Goal: Information Seeking & Learning: Learn about a topic

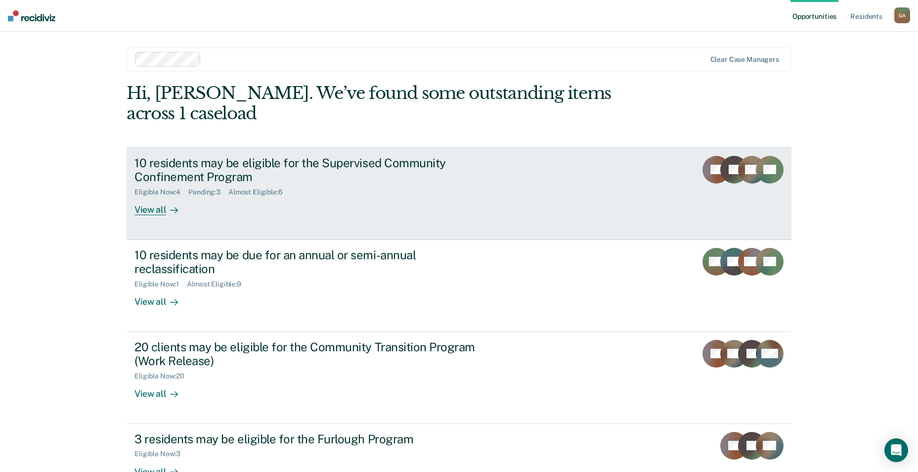
click at [454, 204] on link "10 residents may be eligible for the Supervised Community Confinement Program E…" at bounding box center [459, 193] width 665 height 92
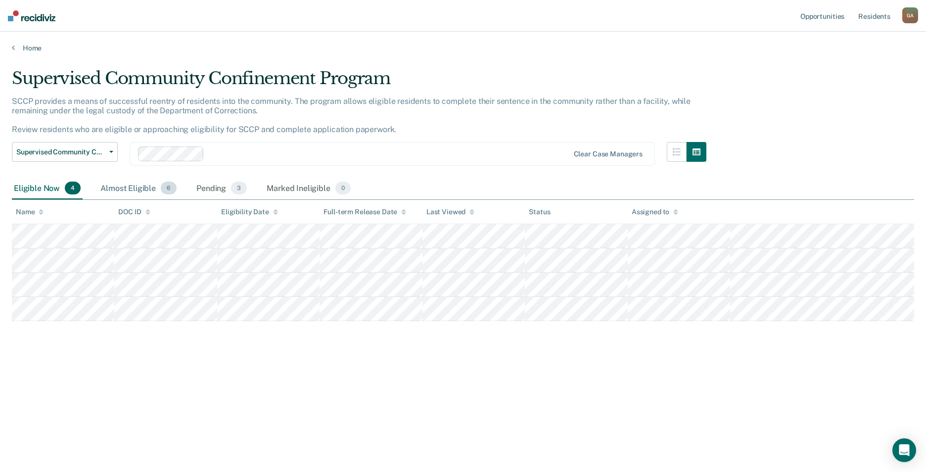
click at [124, 187] on div "Almost Eligible 6" at bounding box center [138, 189] width 80 height 22
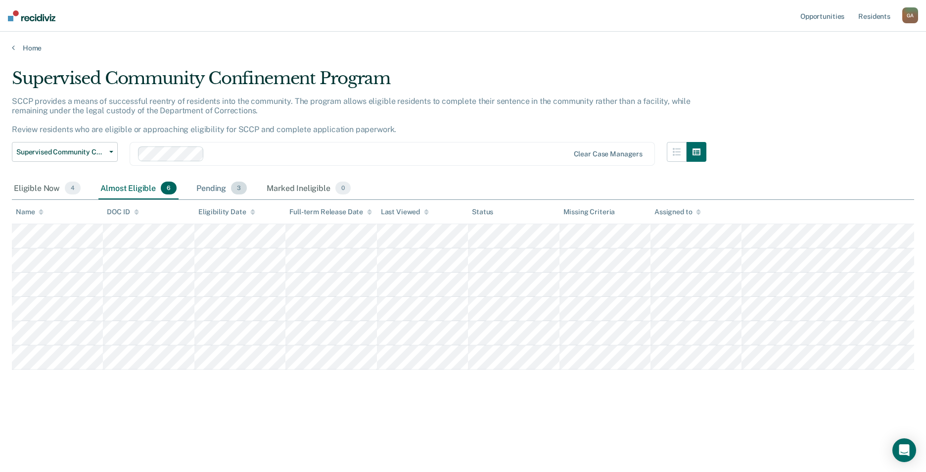
drag, startPoint x: 210, startPoint y: 177, endPoint x: 210, endPoint y: 186, distance: 8.9
click at [210, 177] on div "Supervised Community Confinement Program Supervised Community Confinement Progr…" at bounding box center [359, 160] width 694 height 36
click at [210, 188] on div "Pending 3" at bounding box center [221, 189] width 54 height 22
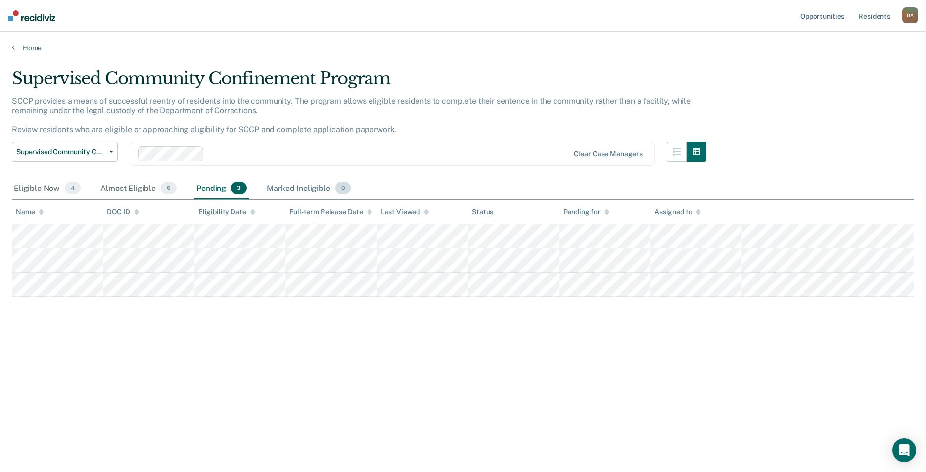
click at [295, 185] on div "Marked Ineligible 0" at bounding box center [309, 189] width 88 height 22
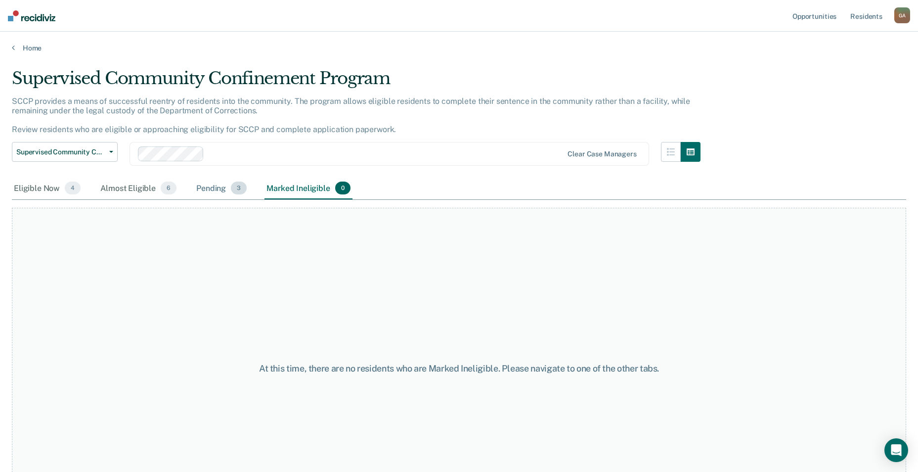
click at [222, 185] on div "Pending 3" at bounding box center [221, 189] width 54 height 22
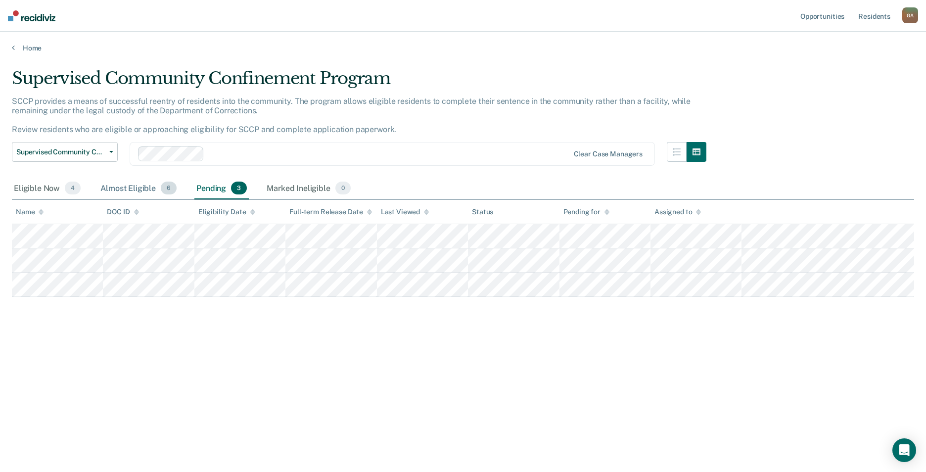
click at [137, 190] on div "Almost Eligible 6" at bounding box center [138, 189] width 80 height 22
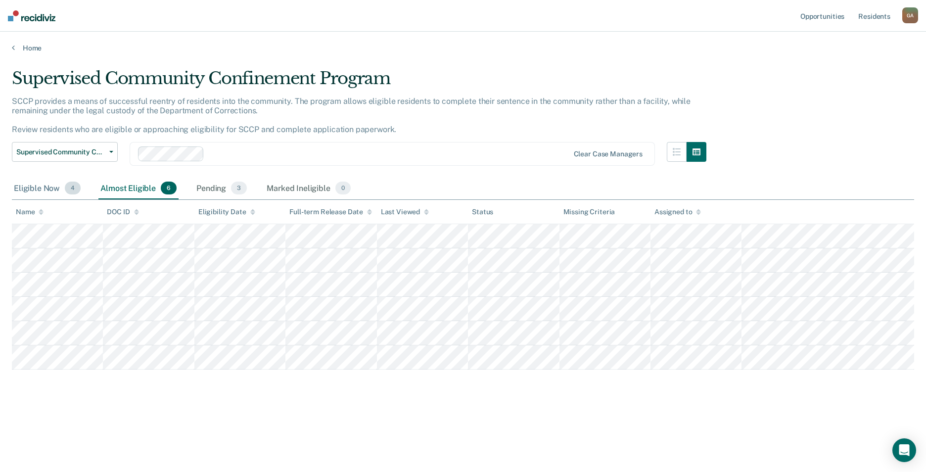
click at [52, 184] on div "Eligible Now 4" at bounding box center [47, 189] width 71 height 22
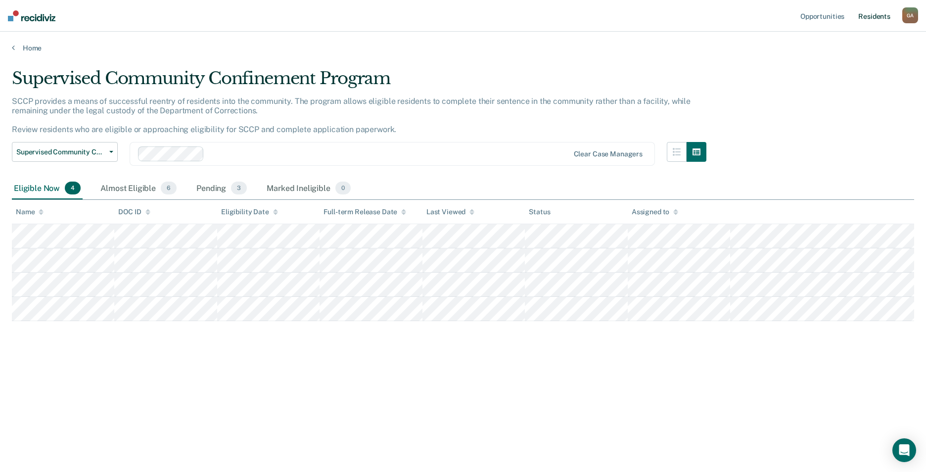
click at [881, 9] on link "Resident s" at bounding box center [874, 16] width 36 height 32
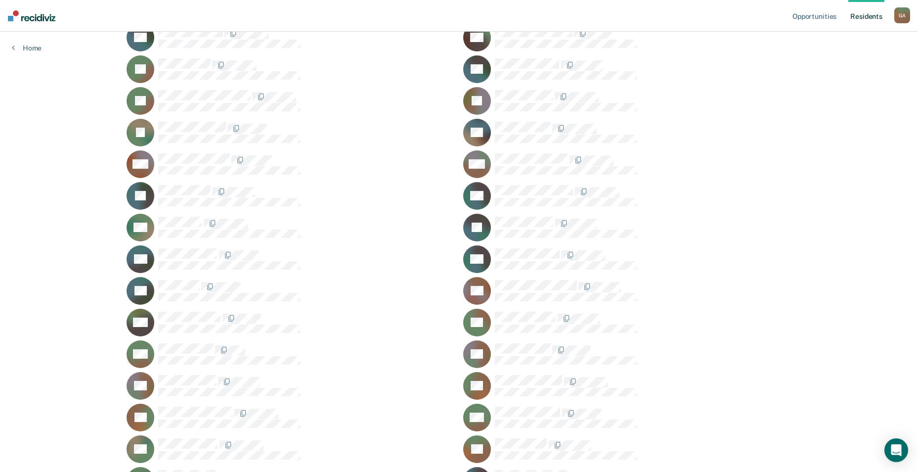
scroll to position [593, 0]
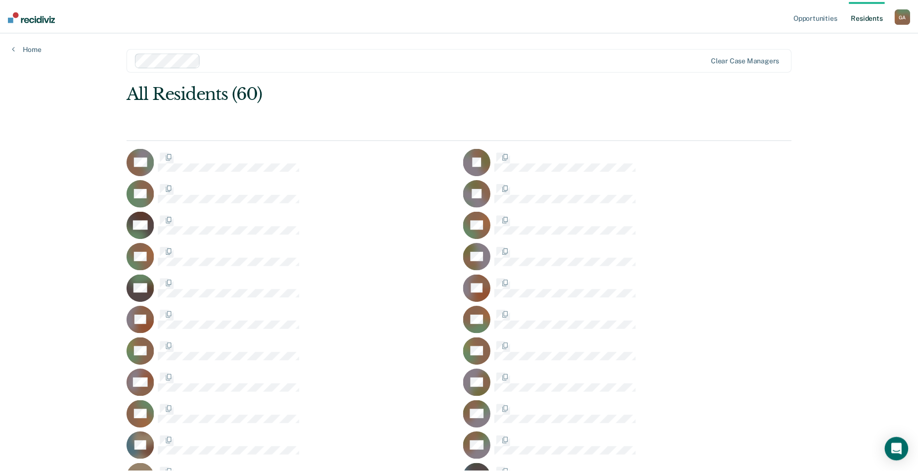
scroll to position [593, 0]
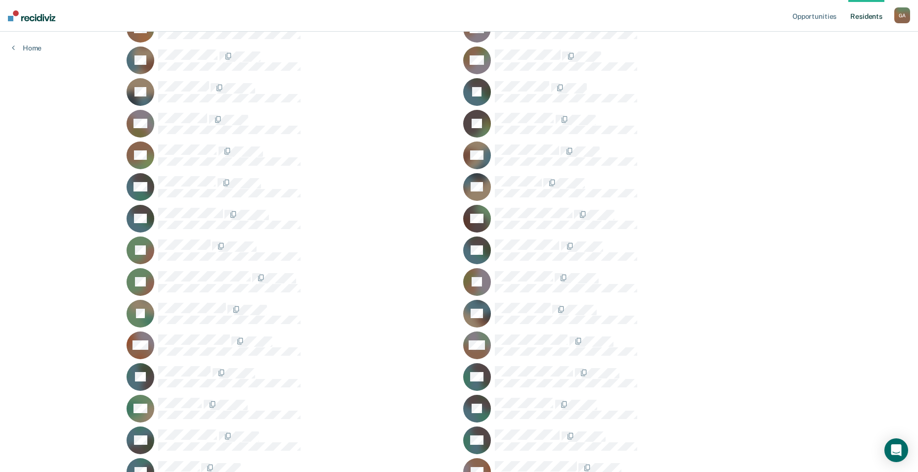
scroll to position [346, 0]
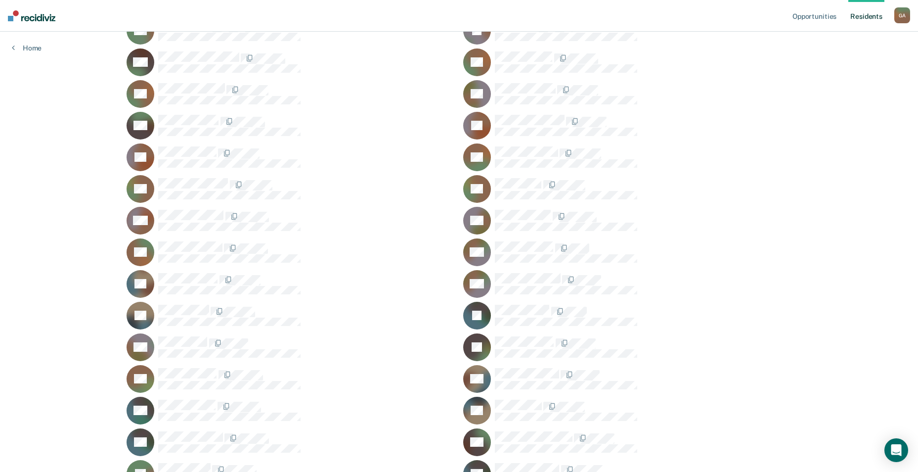
scroll to position [148, 0]
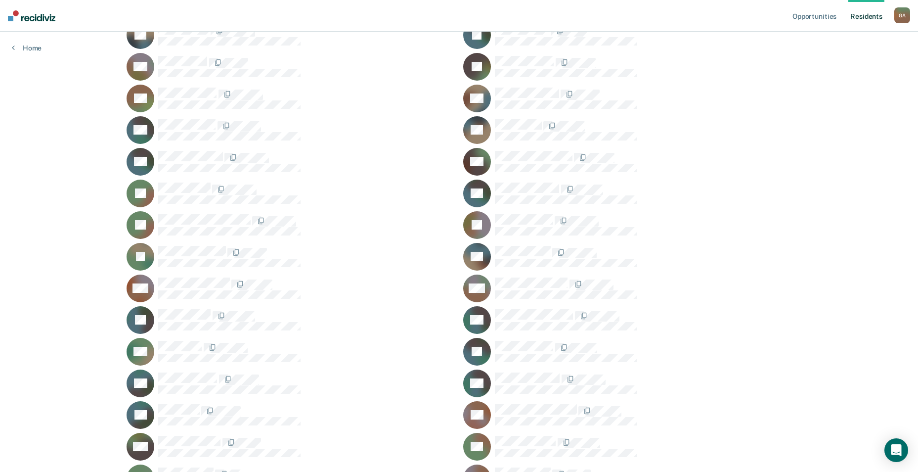
scroll to position [445, 0]
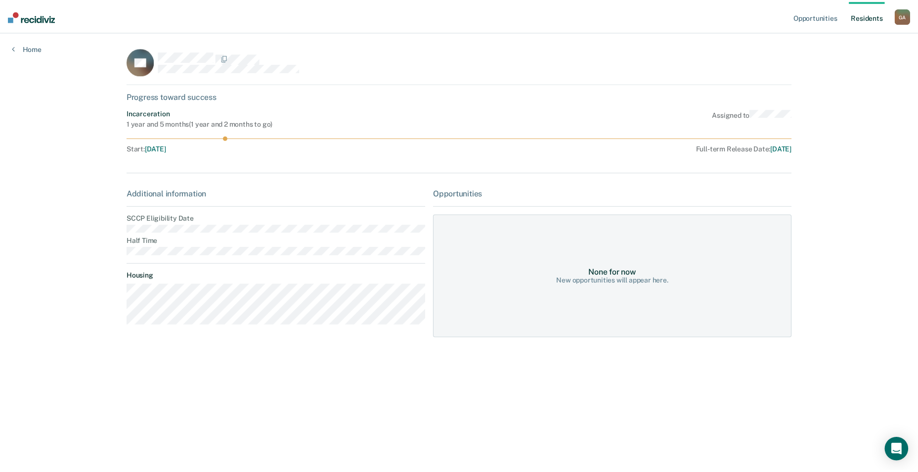
scroll to position [445, 0]
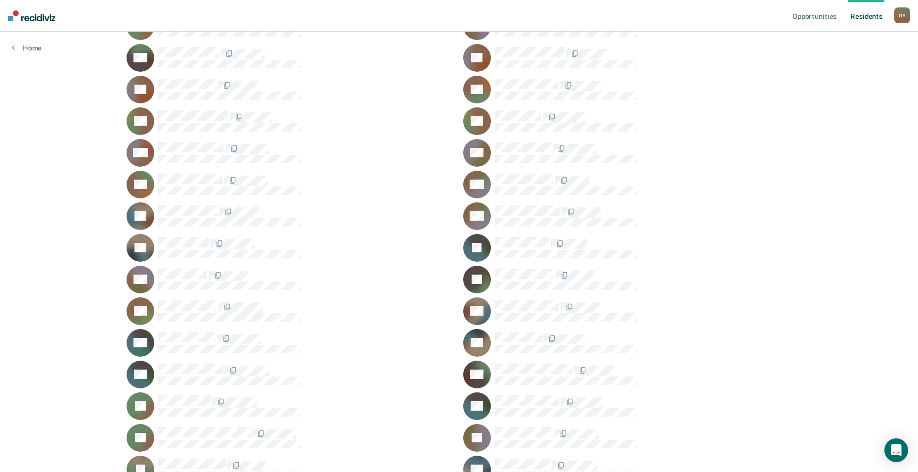
scroll to position [247, 0]
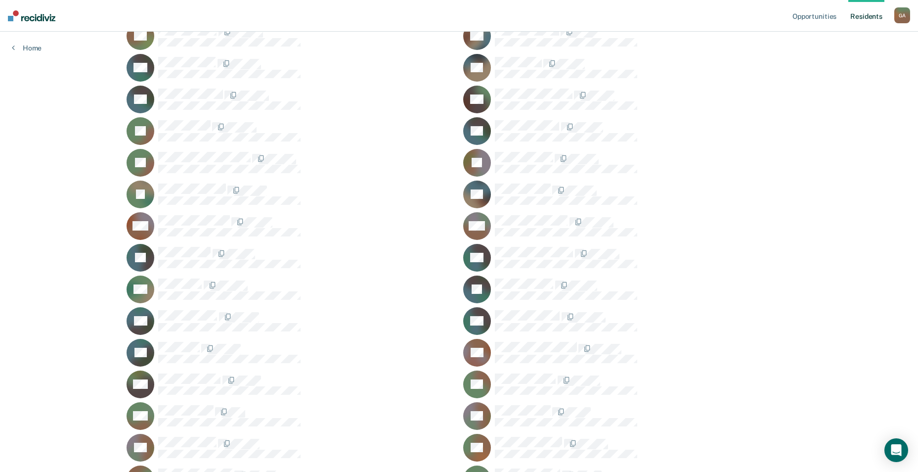
scroll to position [544, 0]
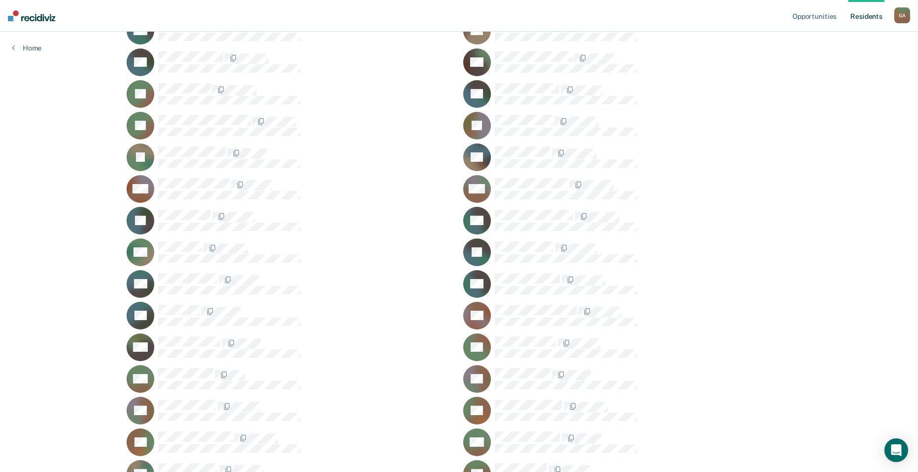
click at [174, 240] on div "DN" at bounding box center [291, 252] width 328 height 28
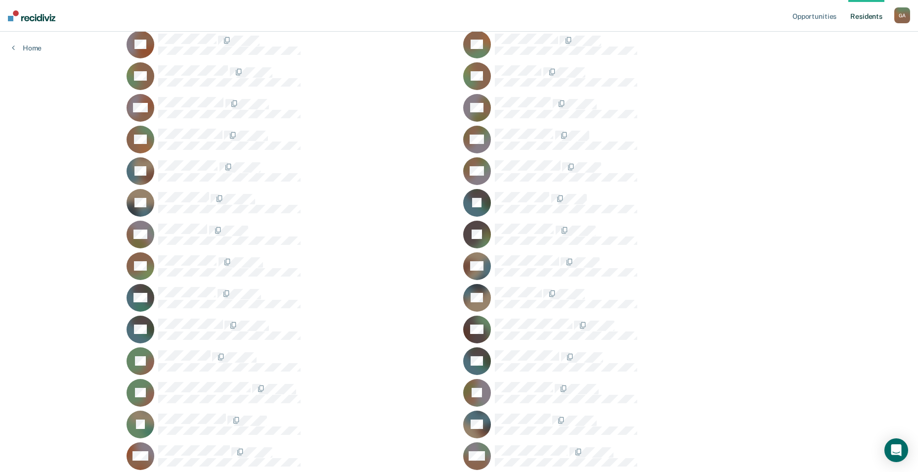
scroll to position [247, 0]
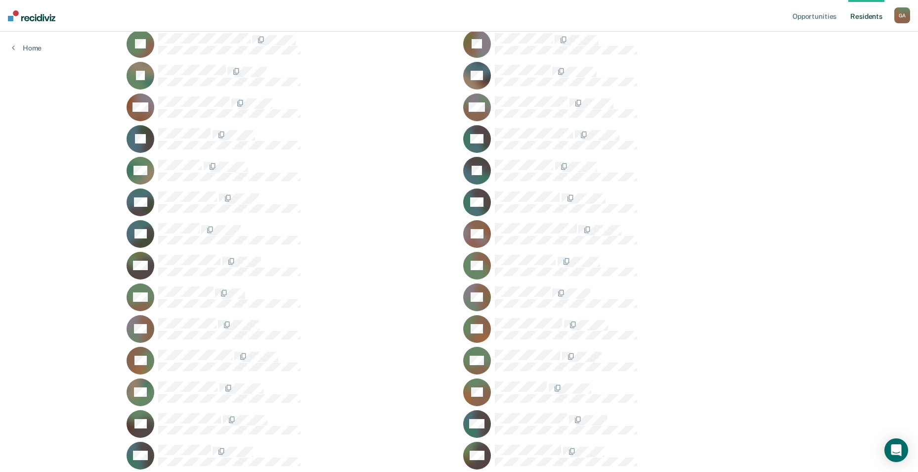
scroll to position [643, 0]
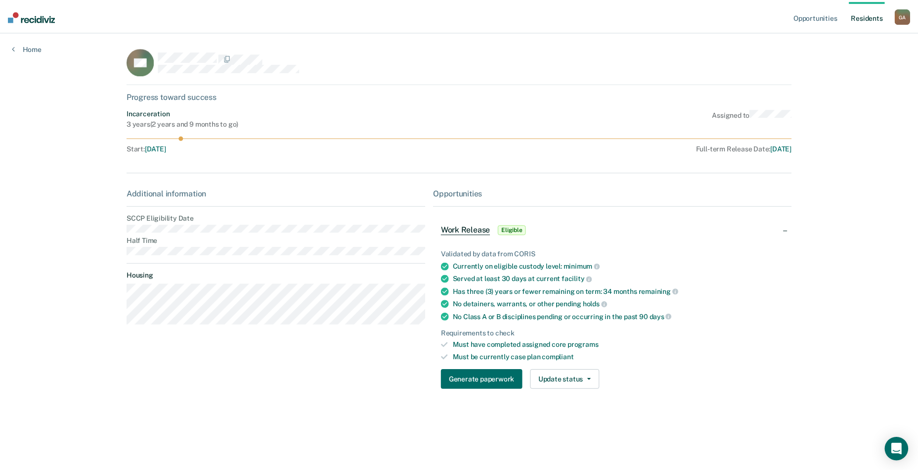
scroll to position [643, 0]
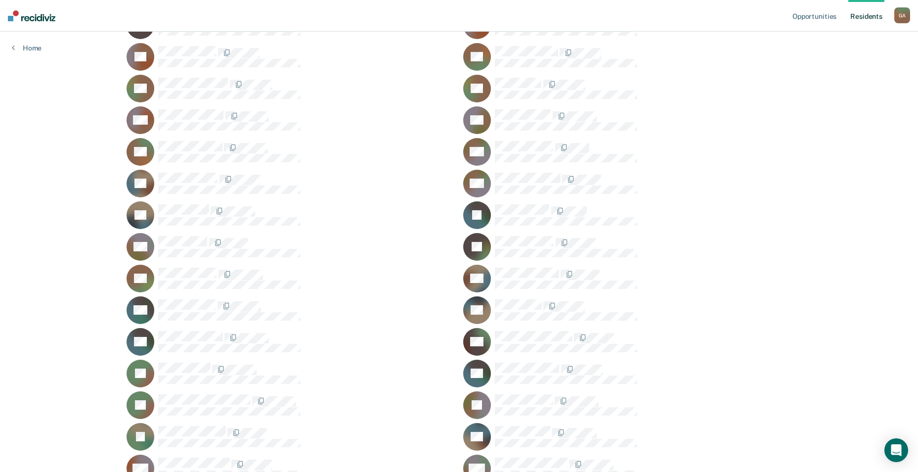
scroll to position [247, 0]
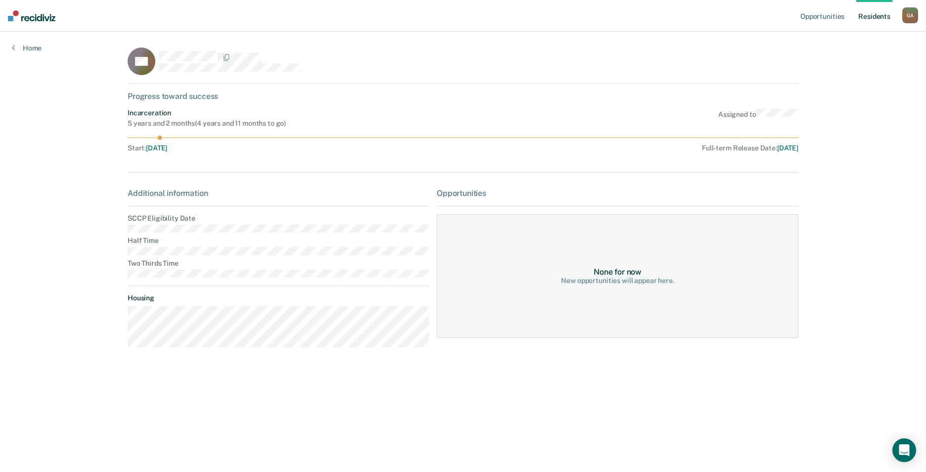
click at [6, 1] on nav "Opportunities Resident s [PERSON_NAME] Profile How it works Log Out" at bounding box center [463, 16] width 926 height 32
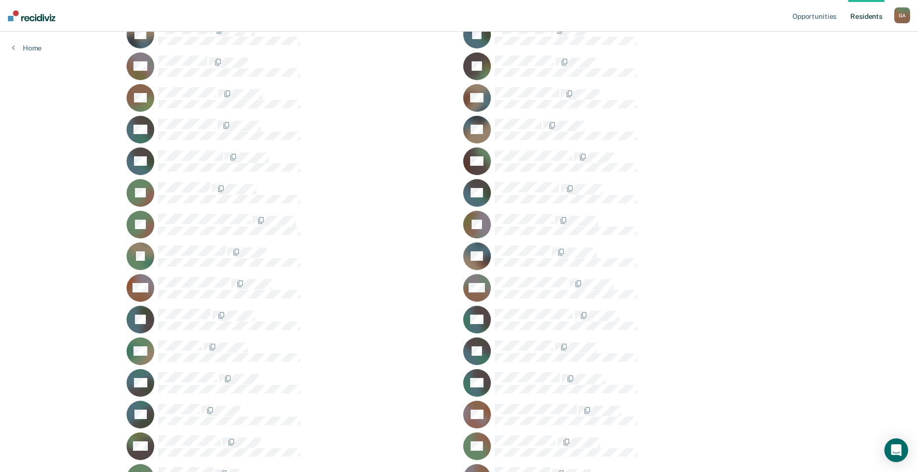
scroll to position [495, 0]
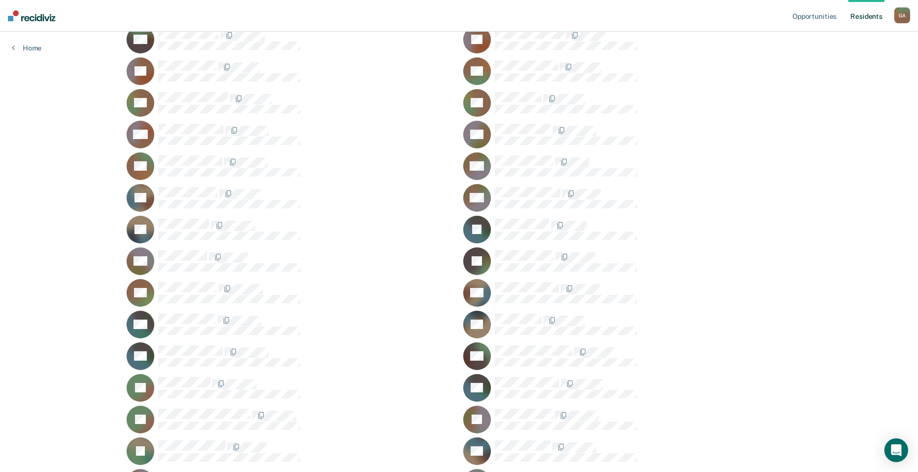
scroll to position [266, 0]
